Goal: Check status: Check status

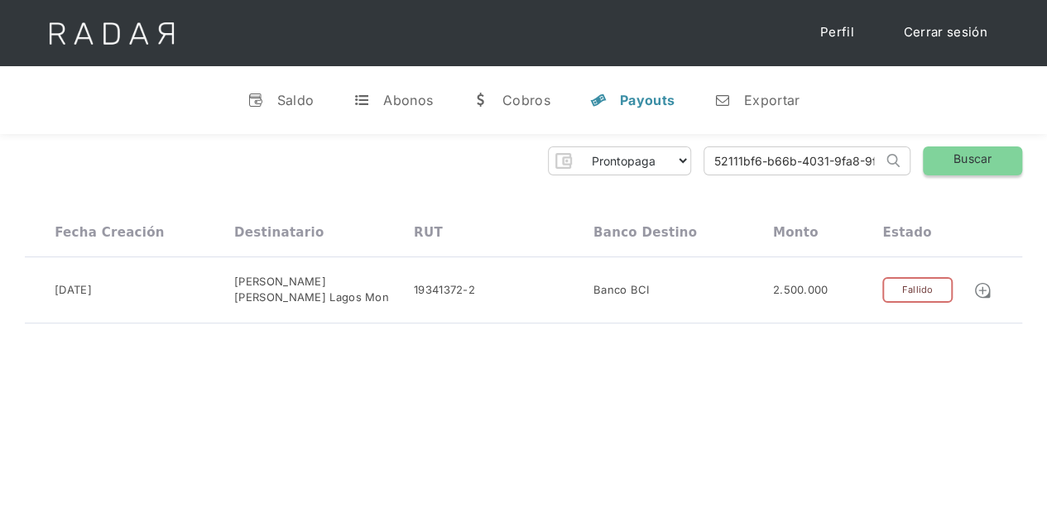
scroll to position [0, 63]
drag, startPoint x: 0, startPoint y: 0, endPoint x: 996, endPoint y: 155, distance: 1008.1
click at [996, 155] on div "Prontopaga Prontopaga 2 Thank you! Your submission has been received! Oops! Som…" at bounding box center [523, 160] width 997 height 29
click at [713, 163] on input "search" at bounding box center [793, 160] width 178 height 27
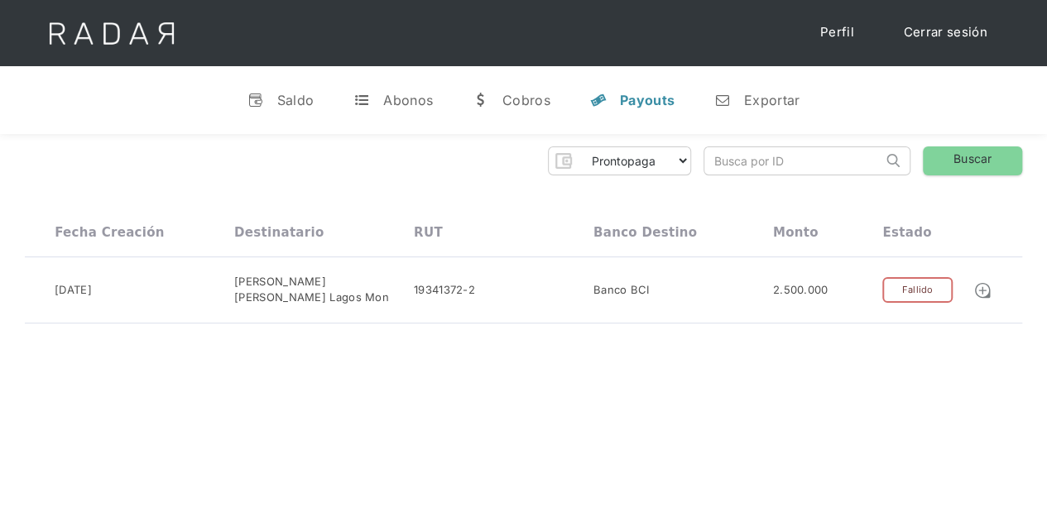
paste input "fb5c40e6-042b-4213-9f12-de522b475feb"
type input "fb5c40e6-042b-4213-9f12-de522b475feb"
click at [983, 148] on link "Buscar" at bounding box center [972, 160] width 99 height 29
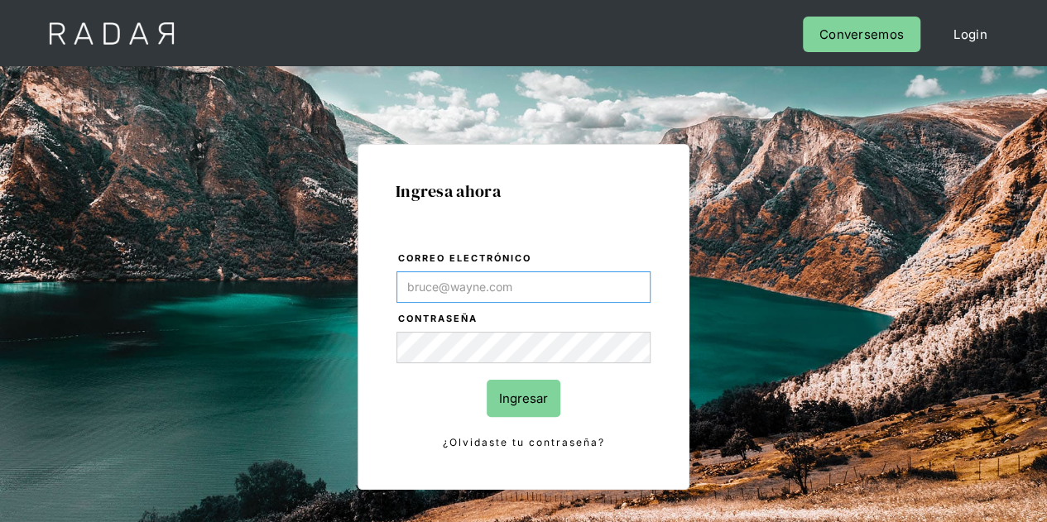
type input "Evans@prontopaga.com"
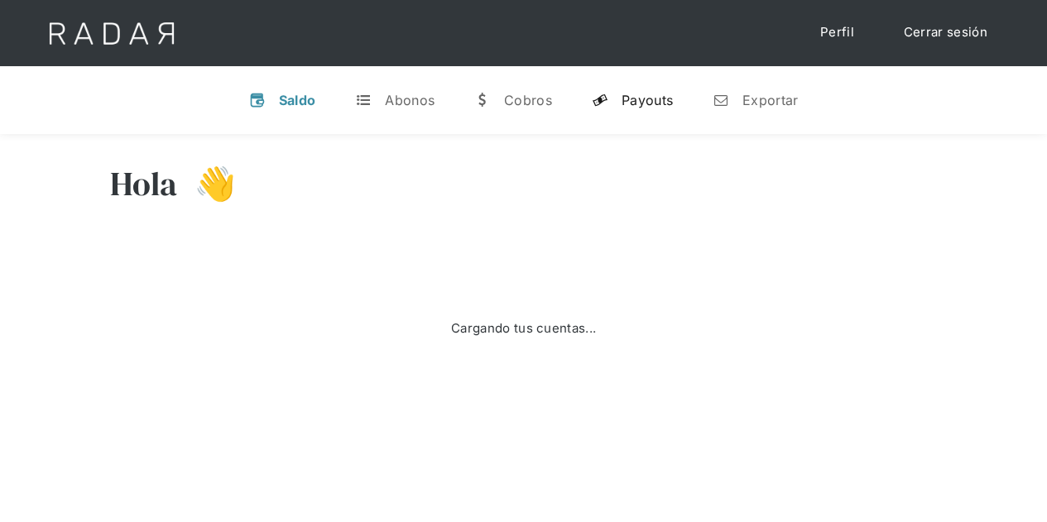
click at [659, 92] on div "Payouts" at bounding box center [646, 100] width 51 height 17
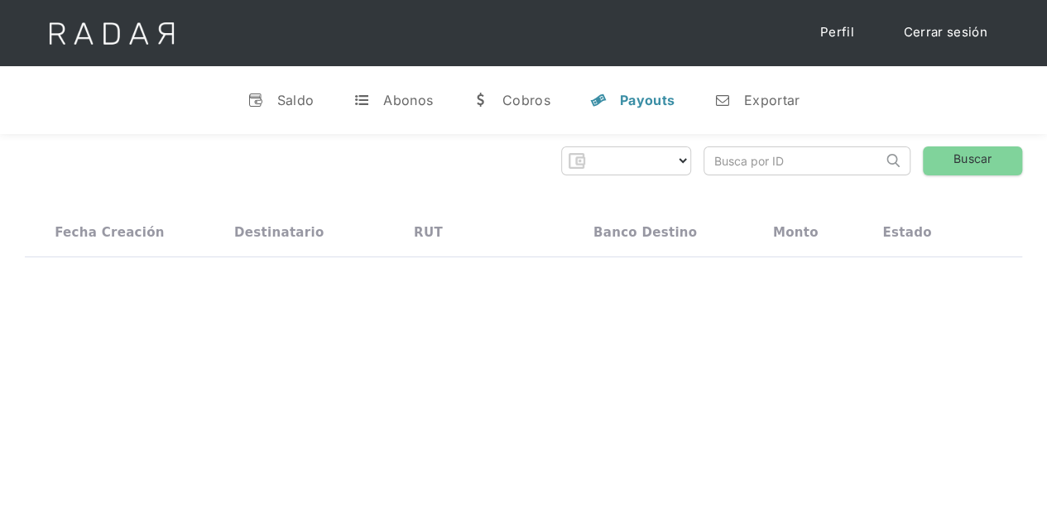
click at [720, 158] on input "search" at bounding box center [793, 160] width 178 height 27
paste input "fb5c40e6-042b-4213-9f12-de522b475feb"
type input "fb5c40e6-042b-4213-9f12-de522b475feb"
select select "prontopaga"
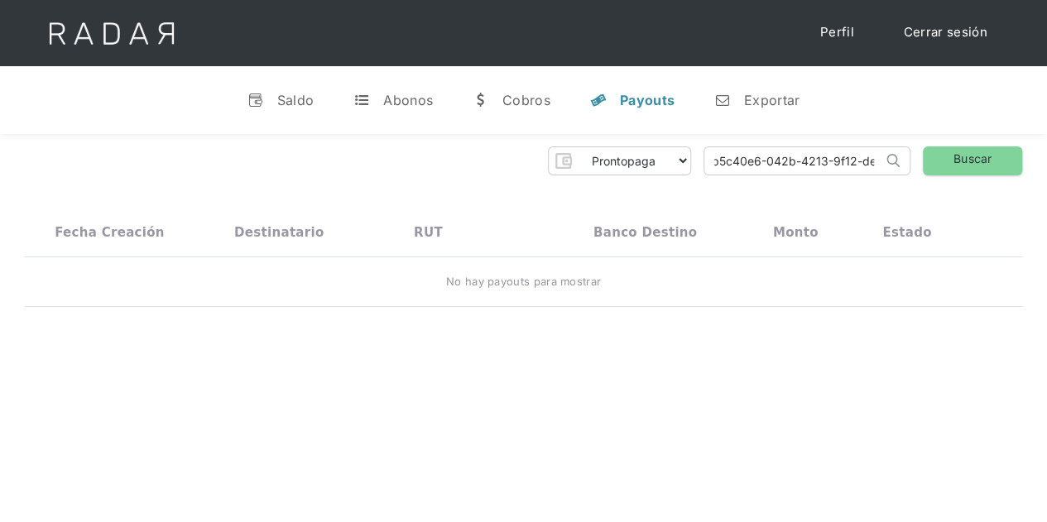
scroll to position [0, 0]
type input "fb5c40e6-042b-4213-9f12-de522b475feb"
click at [971, 156] on link "Buscar" at bounding box center [972, 160] width 99 height 29
click at [973, 165] on link "Buscar" at bounding box center [972, 160] width 99 height 29
click at [720, 161] on input "fb5c40e6-042b-4213-9f12-de522b475feb" at bounding box center [793, 160] width 178 height 27
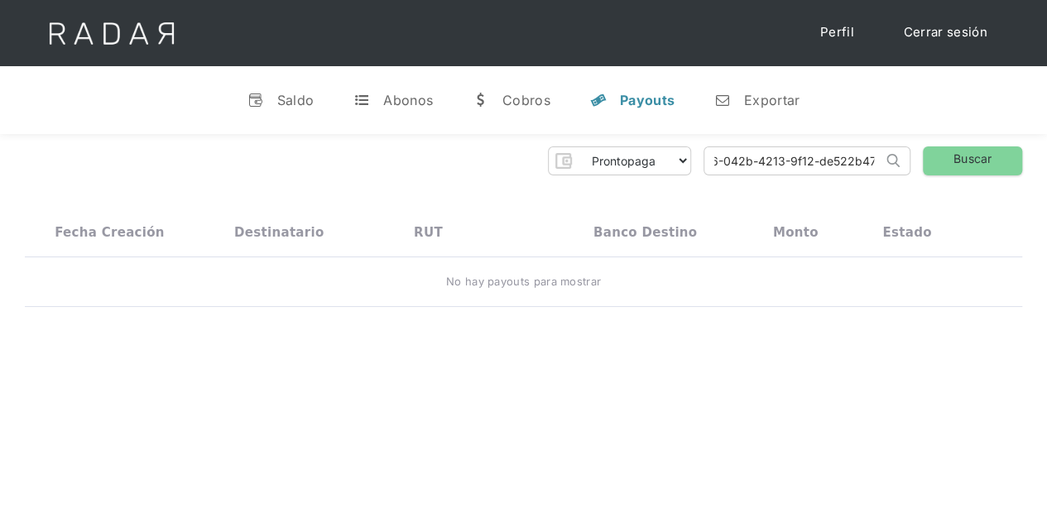
scroll to position [0, 74]
click at [976, 161] on link "Buscar" at bounding box center [972, 160] width 99 height 29
click at [966, 160] on link "Buscar" at bounding box center [972, 160] width 99 height 29
